Goal: Task Accomplishment & Management: Manage account settings

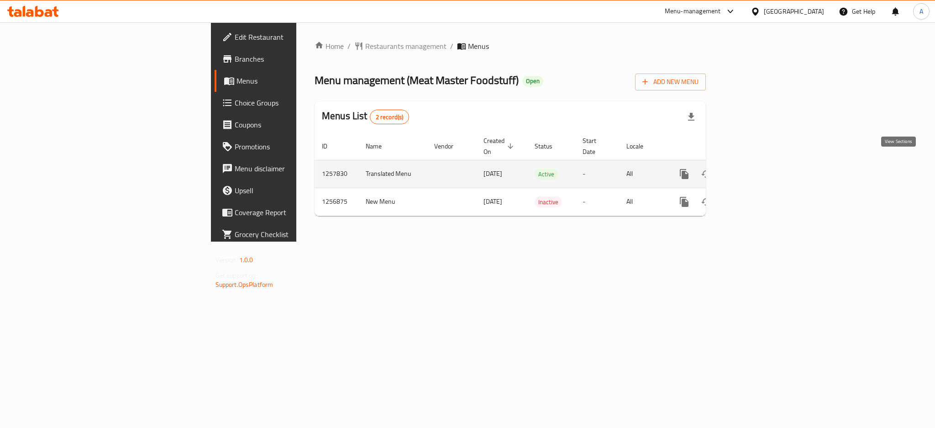
click at [755, 168] on icon "enhanced table" at bounding box center [749, 173] width 11 height 11
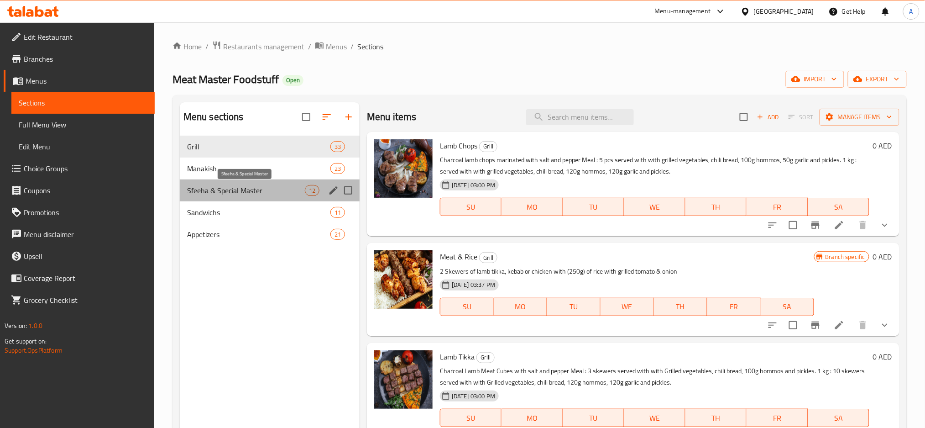
click at [265, 190] on span "Sfeeha & Special Master" at bounding box center [246, 190] width 118 height 11
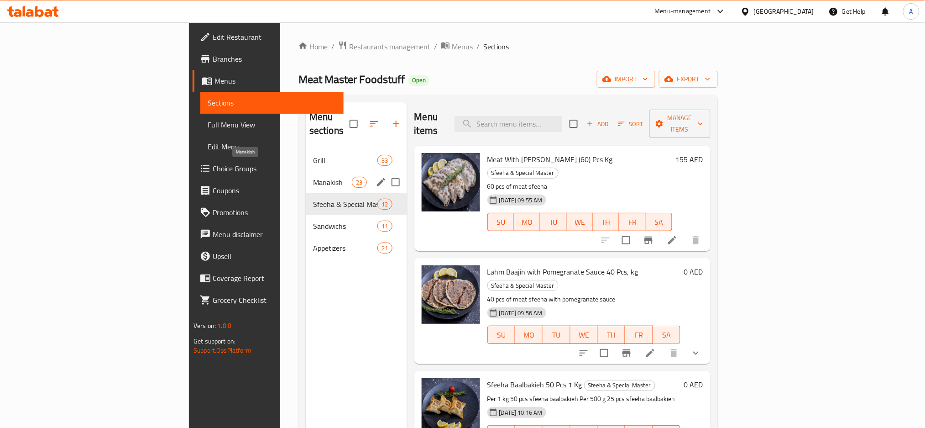
click at [313, 177] on span "Manakish" at bounding box center [332, 182] width 39 height 11
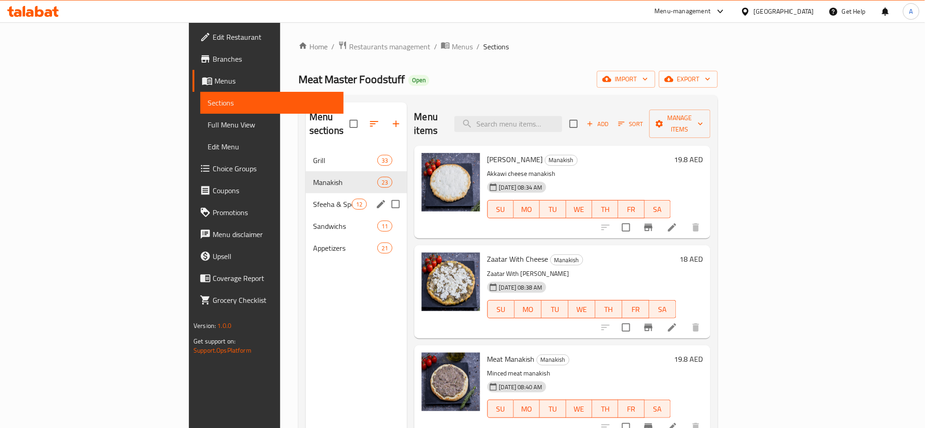
click at [313, 199] on span "Sfeeha & Special Master" at bounding box center [332, 204] width 39 height 11
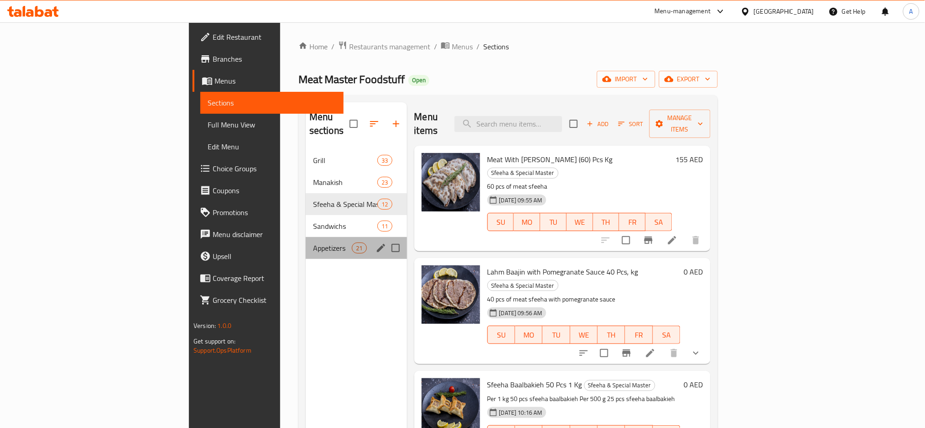
click at [306, 237] on div "Appetizers 21" at bounding box center [356, 248] width 101 height 22
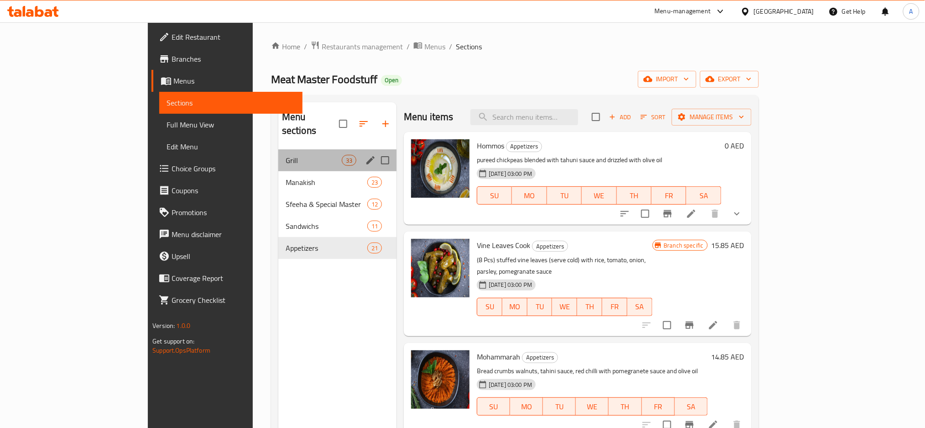
click at [278, 153] on div "Grill 33" at bounding box center [337, 160] width 118 height 22
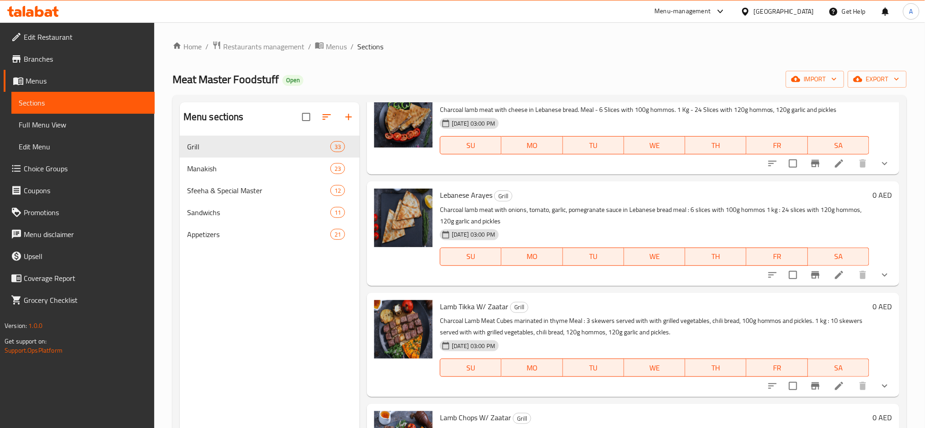
scroll to position [2860, 0]
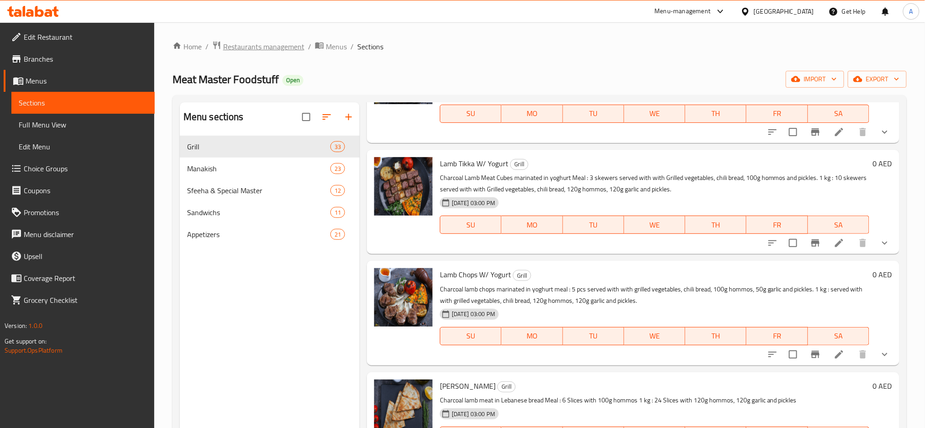
click at [268, 46] on span "Restaurants management" at bounding box center [263, 46] width 81 height 11
